Goal: Task Accomplishment & Management: Use online tool/utility

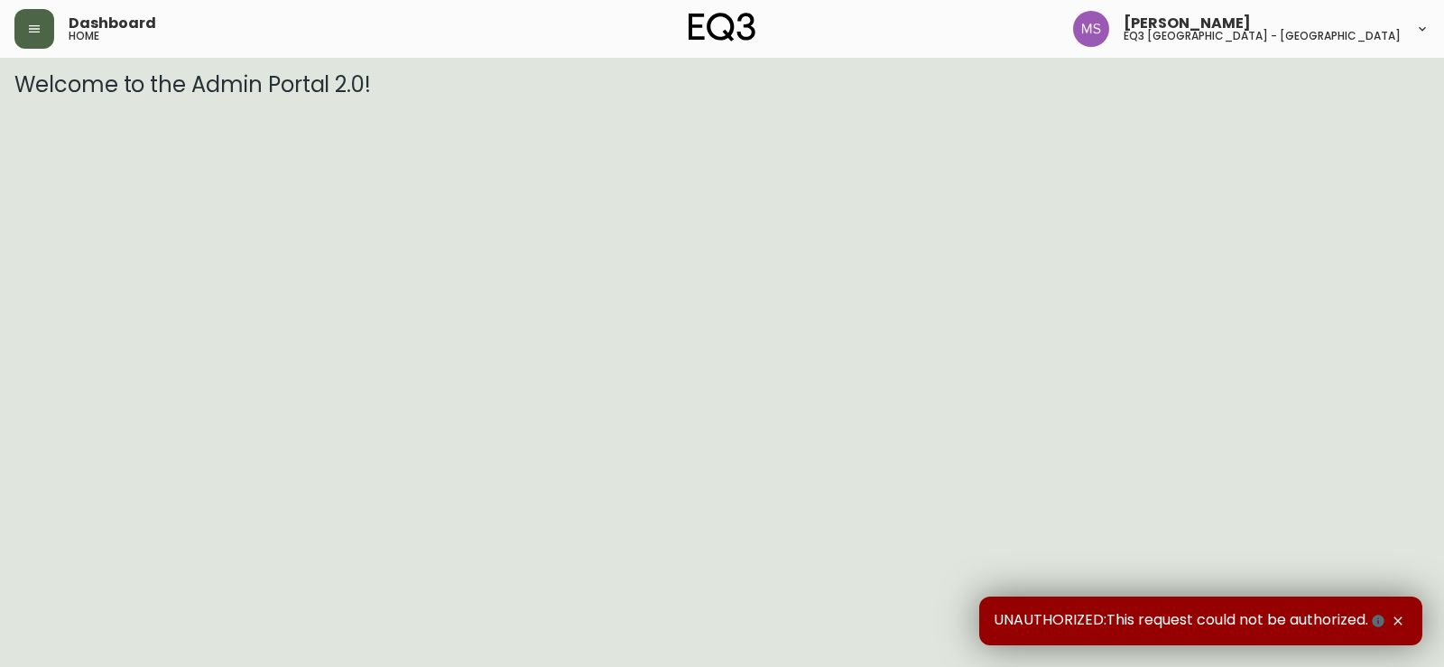
click at [15, 37] on button "button" at bounding box center [34, 29] width 40 height 40
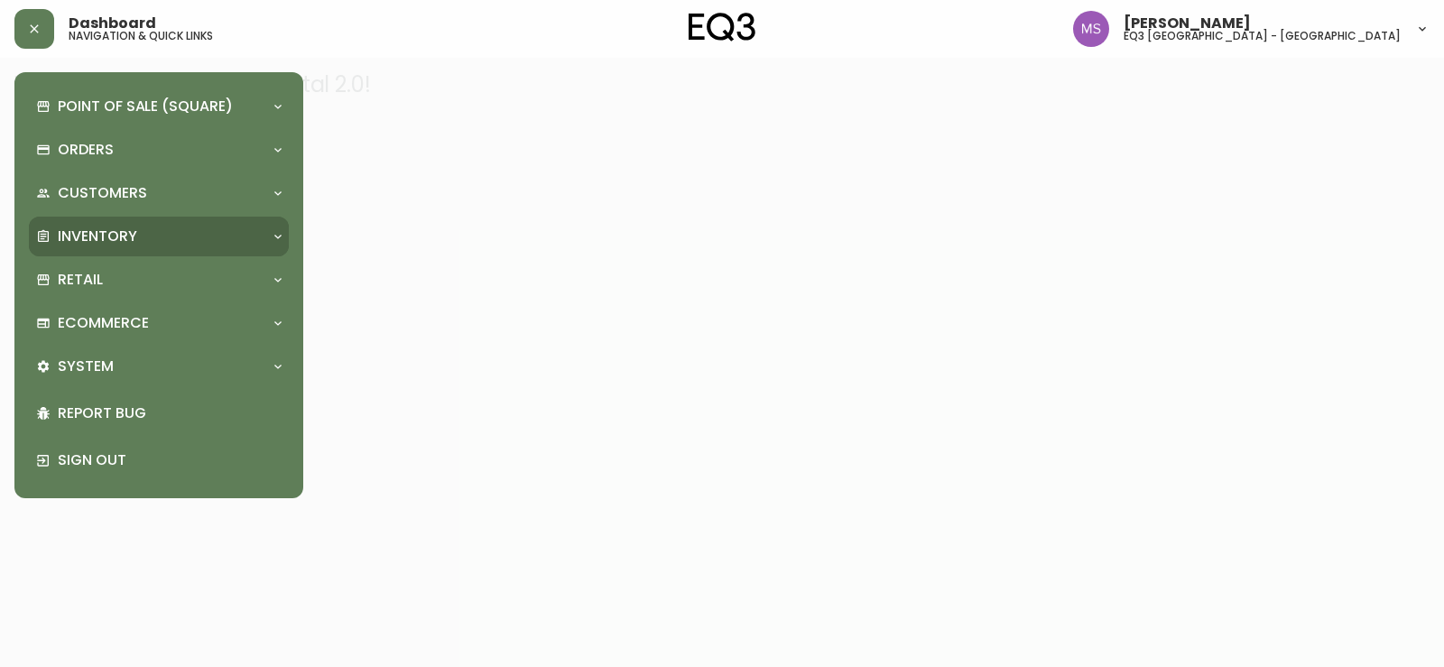
click at [125, 239] on p "Inventory" at bounding box center [97, 237] width 79 height 20
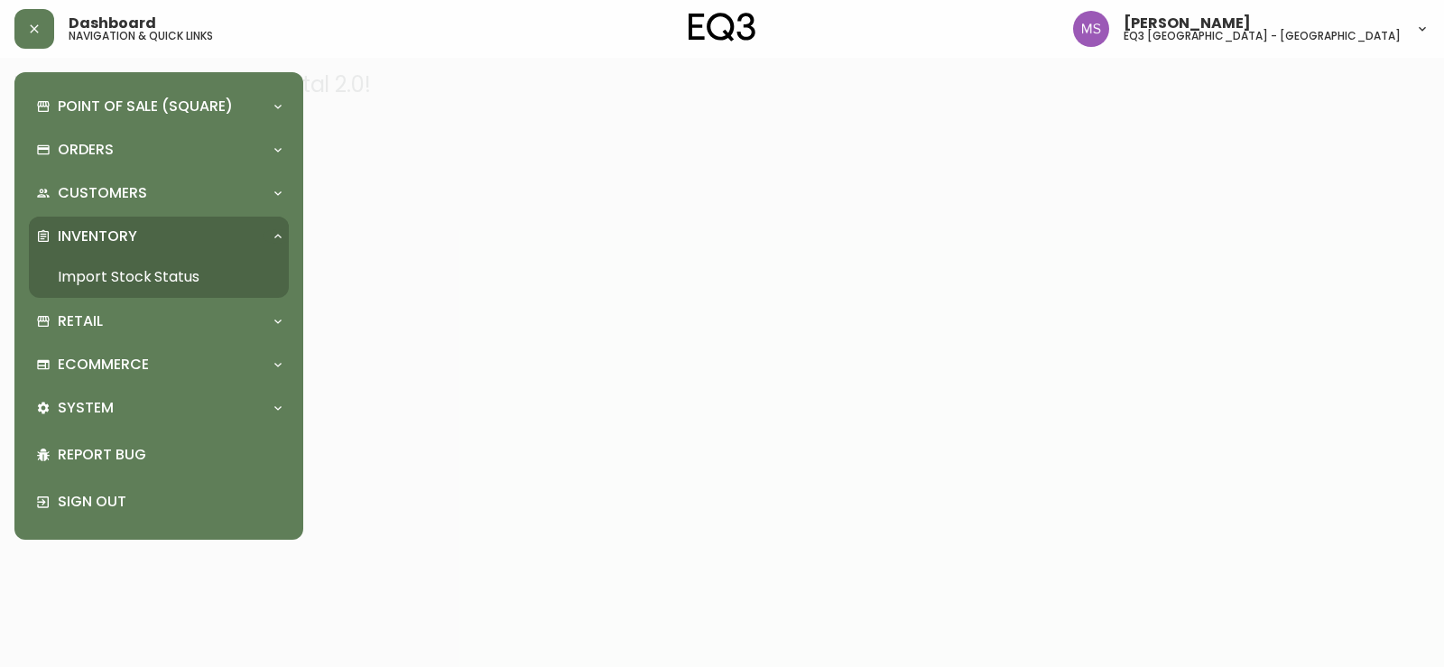
click at [168, 271] on link "Import Stock Status" at bounding box center [159, 277] width 260 height 42
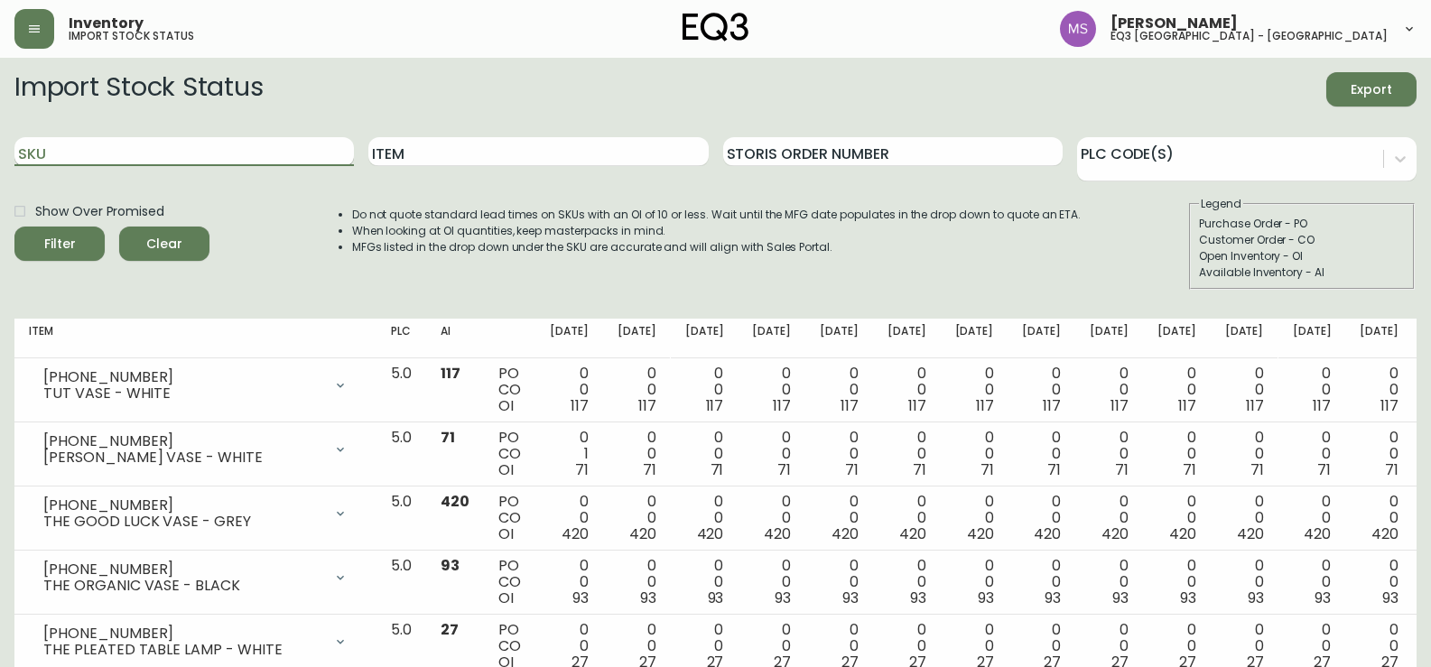
click at [279, 161] on input "SKU" at bounding box center [183, 151] width 339 height 29
paste input "[PHONE_NUMBER]"
click at [14, 227] on button "Filter" at bounding box center [59, 244] width 90 height 34
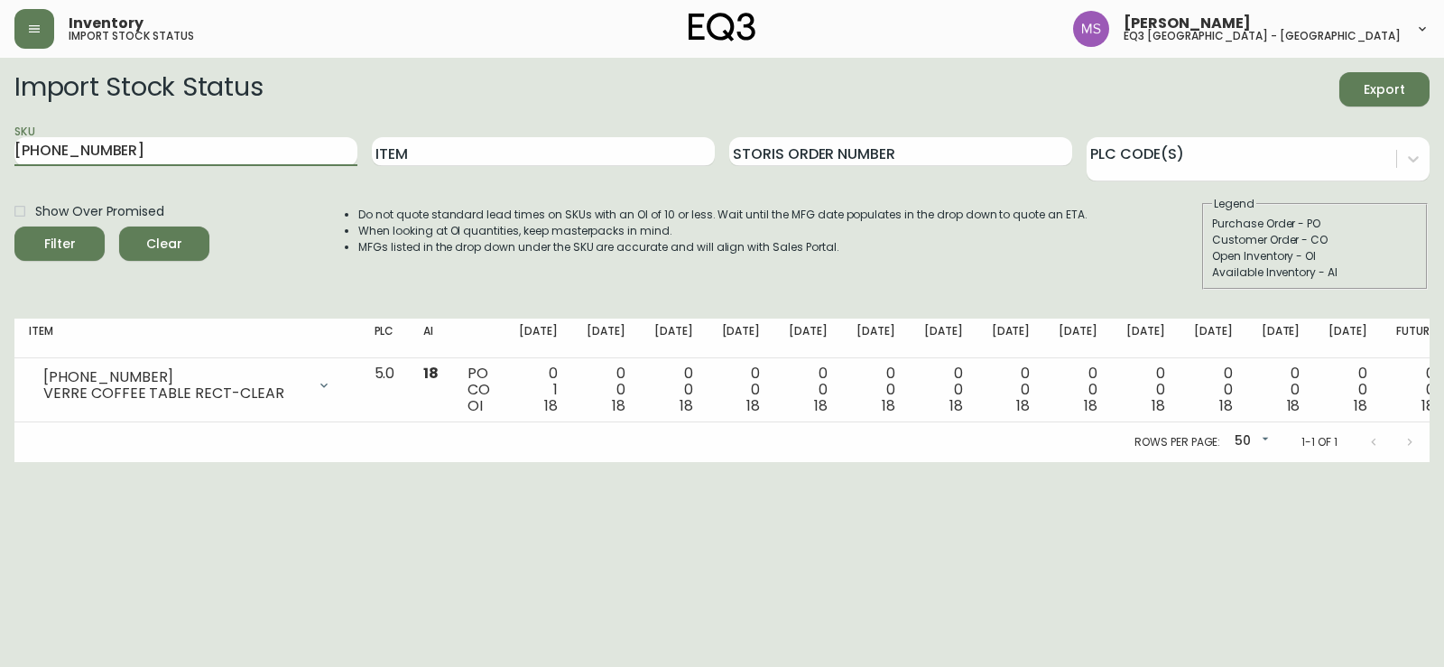
drag, startPoint x: 224, startPoint y: 148, endPoint x: 0, endPoint y: 183, distance: 226.6
click at [0, 183] on main "Import Stock Status Export SKU [PHONE_NUMBER] Item Storis Order Number PLC Code…" at bounding box center [722, 260] width 1444 height 404
paste input "077"
type input "[PHONE_NUMBER]"
click at [14, 227] on button "Filter" at bounding box center [59, 244] width 90 height 34
